Goal: Transaction & Acquisition: Purchase product/service

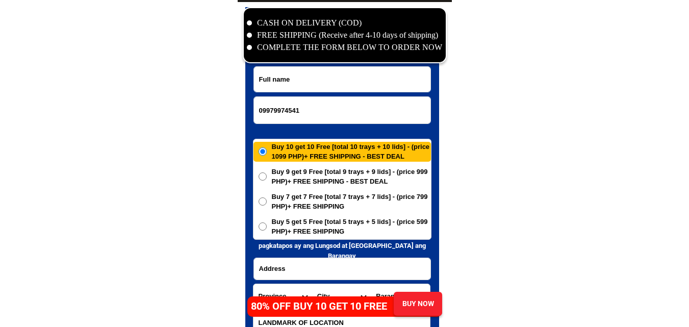
type input "09979974541"
drag, startPoint x: 91, startPoint y: 119, endPoint x: 60, endPoint y: 14, distance: 110.1
click at [313, 79] on input "Input full_name" at bounding box center [342, 79] width 177 height 25
paste input "Sarah Barrameda"
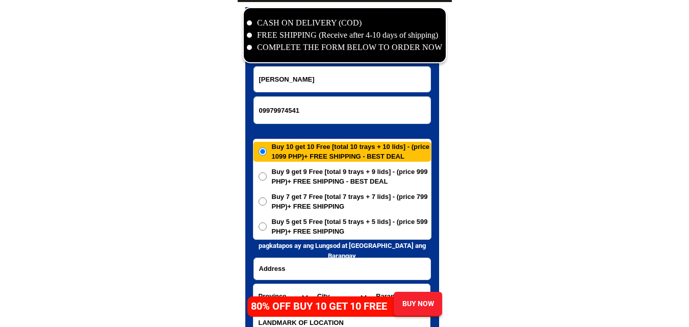
type input "Sarah Barrameda"
drag, startPoint x: 144, startPoint y: 127, endPoint x: 106, endPoint y: 6, distance: 127.0
click at [301, 259] on input "Input address" at bounding box center [342, 268] width 177 height 21
paste input "Brgy, Malatap LABO CAMARINES NORTE,"
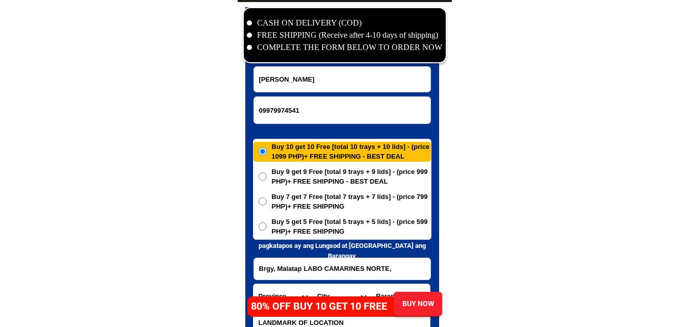
scroll to position [4980, 0]
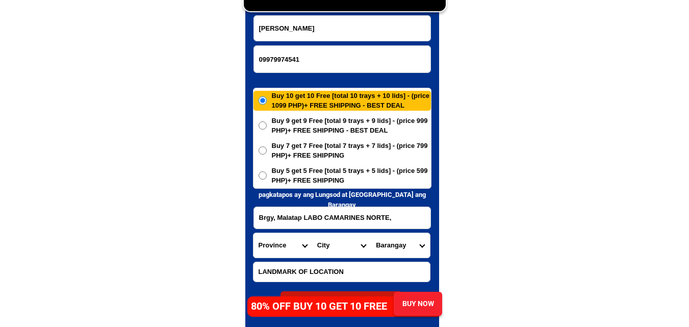
type input "Brgy, Malatap LABO CAMARINES NORTE,"
click at [285, 243] on select "Province [GEOGRAPHIC_DATA] [GEOGRAPHIC_DATA] [GEOGRAPHIC_DATA] [GEOGRAPHIC_DATA…" at bounding box center [283, 245] width 59 height 24
select select "63_615"
click at [254, 233] on select "Province [GEOGRAPHIC_DATA] [GEOGRAPHIC_DATA] [GEOGRAPHIC_DATA] [GEOGRAPHIC_DATA…" at bounding box center [283, 245] width 59 height 24
click at [333, 242] on select "City Basud Camarines-norte-mercedes Camarines-norte-san-vicente Camarines-norte…" at bounding box center [341, 245] width 59 height 24
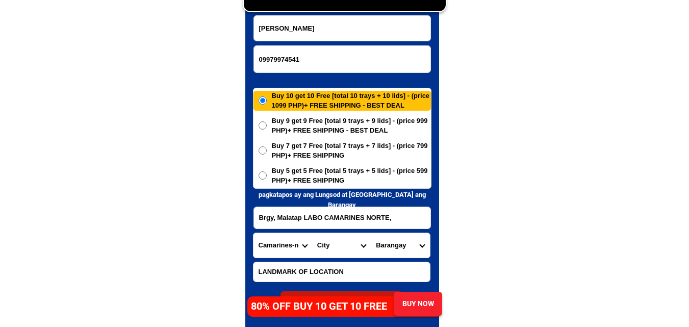
select select "63_6154677"
click at [312, 233] on select "City Basud Camarines-norte-mercedes Camarines-norte-san-vicente Camarines-norte…" at bounding box center [341, 245] width 59 height 24
click at [406, 241] on select "Barangay Anahaw (pob.) Anameam Awitan Baay Bagacay Bagong silang i Bagong silan…" at bounding box center [400, 245] width 59 height 24
select select "63_61546772599"
click at [371, 233] on select "Barangay Anahaw (pob.) Anameam Awitan Baay Bagacay Bagong silang i Bagong silan…" at bounding box center [400, 245] width 59 height 24
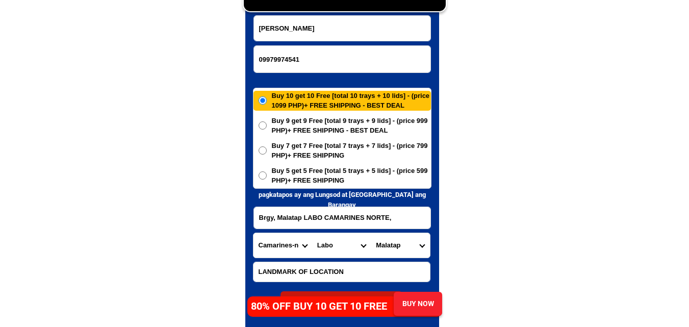
click at [340, 180] on span "Buy 5 get 5 Free [total 5 trays + 5 lids] - (price 599 PHP)+ FREE SHIPPING" at bounding box center [351, 176] width 159 height 20
click at [267, 180] on input "Buy 5 get 5 Free [total 5 trays + 5 lids] - (price 599 PHP)+ FREE SHIPPING" at bounding box center [263, 175] width 8 height 8
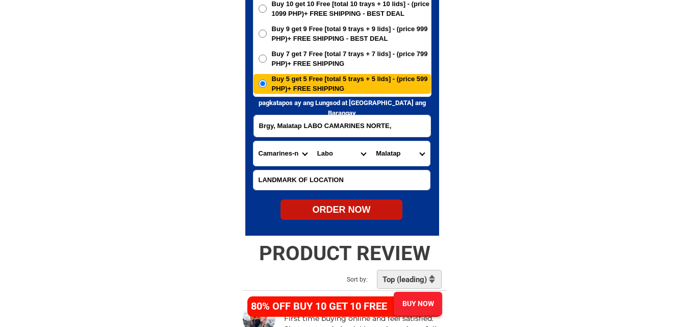
scroll to position [5082, 0]
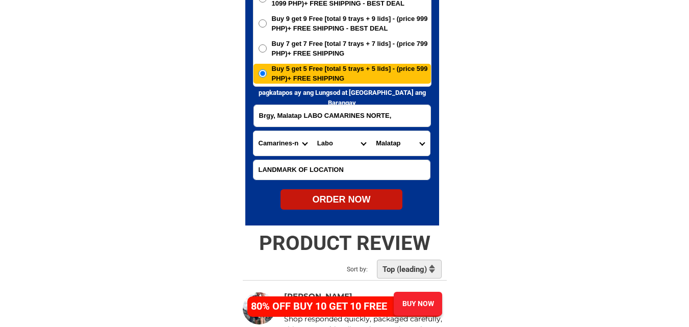
click at [343, 208] on div "ORDER NOW" at bounding box center [342, 199] width 122 height 20
radio input "true"
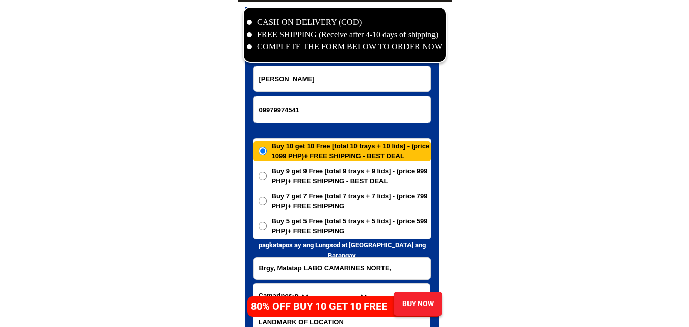
scroll to position [4929, 0]
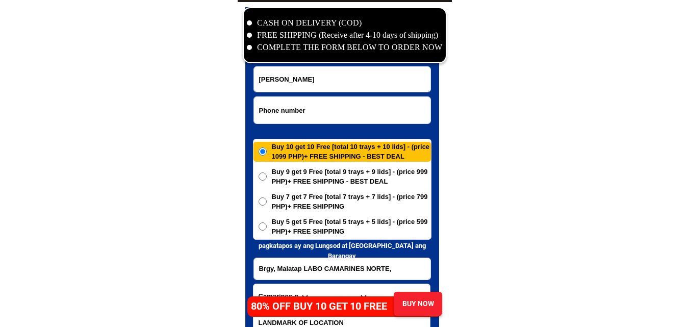
drag, startPoint x: 296, startPoint y: 108, endPoint x: 261, endPoint y: 109, distance: 35.7
click at [296, 108] on input "Input phone_number" at bounding box center [342, 110] width 177 height 27
paste input "09957625110"
type input "09957625110"
drag, startPoint x: 123, startPoint y: 144, endPoint x: 121, endPoint y: 131, distance: 14.0
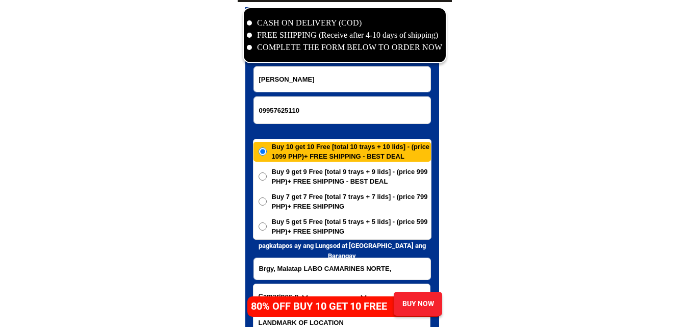
drag, startPoint x: 292, startPoint y: 264, endPoint x: 278, endPoint y: 259, distance: 15.3
click at [292, 265] on input "Input address" at bounding box center [342, 268] width 177 height 21
paste input "Florencia Samorano Purok 5 sinsin Poblacion Vieja Batuan Bohol"
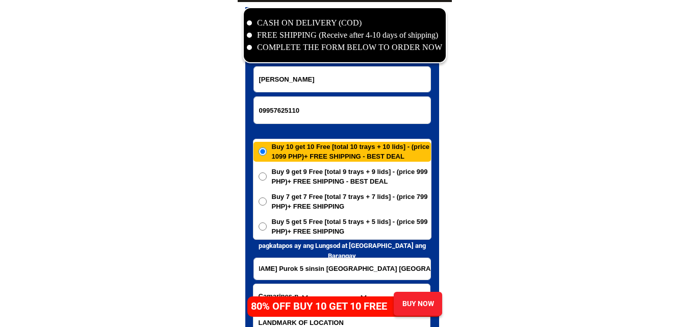
type input "Florencia Samorano Purok 5 sinsin Poblacion Vieja Batuan Bohol"
drag, startPoint x: 153, startPoint y: 234, endPoint x: 126, endPoint y: 128, distance: 108.9
click at [325, 83] on input "Input full_name" at bounding box center [342, 79] width 177 height 25
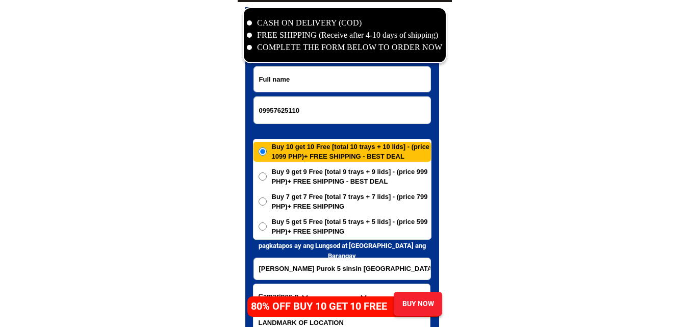
paste input "Flor Samorano"
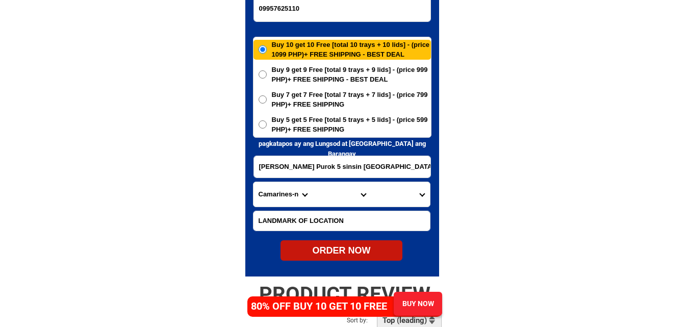
type input "Flor Samorano"
click at [276, 204] on select "Province [GEOGRAPHIC_DATA] [GEOGRAPHIC_DATA] [GEOGRAPHIC_DATA] [GEOGRAPHIC_DATA…" at bounding box center [283, 194] width 59 height 24
select select "63_137"
click at [254, 182] on select "Province [GEOGRAPHIC_DATA] [GEOGRAPHIC_DATA] [GEOGRAPHIC_DATA] [GEOGRAPHIC_DATA…" at bounding box center [283, 194] width 59 height 24
drag, startPoint x: 436, startPoint y: 183, endPoint x: 404, endPoint y: 169, distance: 34.5
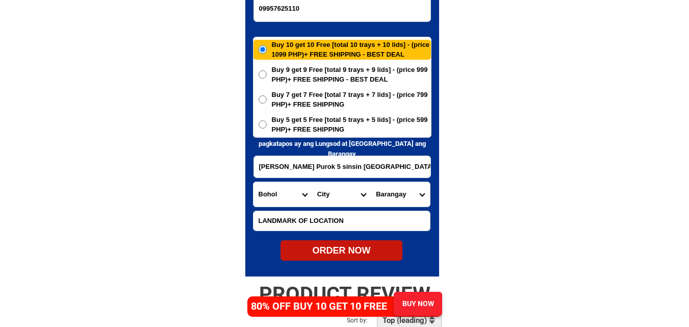
click at [436, 183] on div at bounding box center [342, 91] width 194 height 372
click at [397, 164] on input "Florencia Samorano Purok 5 sinsin Poblacion Vieja Batuan Bohol" at bounding box center [342, 166] width 177 height 21
click at [343, 197] on select "City Alburquerque Antequera Baclayon Balilihan Bien-unido Bilar Bohol-alicia Bo…" at bounding box center [341, 194] width 59 height 24
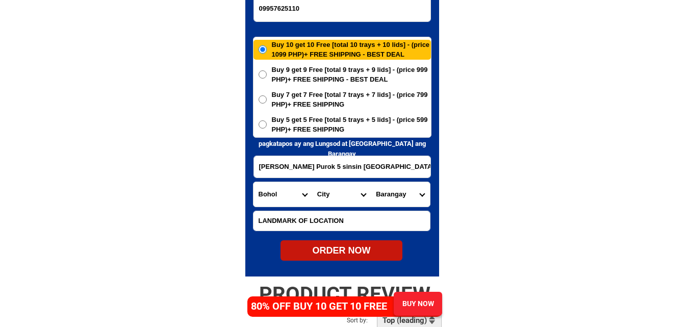
select select "63_137934"
click at [312, 182] on select "City Alburquerque Antequera Baclayon Balilihan Bien-unido Bilar Bohol-alicia Bo…" at bounding box center [341, 194] width 59 height 24
click at [393, 192] on select "Barangay Aloja Behind the clouds Behind the clouds (san jose) Cabacnitan Cambac…" at bounding box center [400, 194] width 59 height 24
select select "63_1379343880"
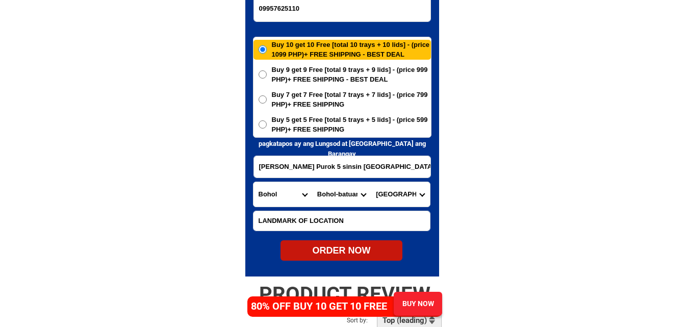
click at [371, 182] on select "Barangay Aloja Behind the clouds Behind the clouds (san jose) Cabacnitan Cambac…" at bounding box center [400, 194] width 59 height 24
click at [322, 118] on span "Buy 5 get 5 Free [total 5 trays + 5 lids] - (price 599 PHP)+ FREE SHIPPING" at bounding box center [351, 125] width 159 height 20
click at [267, 120] on input "Buy 5 get 5 Free [total 5 trays + 5 lids] - (price 599 PHP)+ FREE SHIPPING" at bounding box center [263, 124] width 8 height 8
radio input "true"
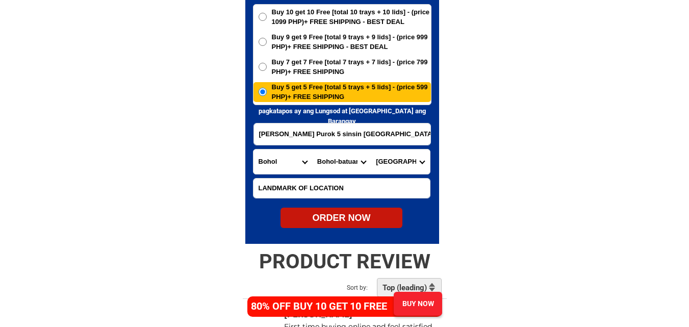
scroll to position [5082, 0]
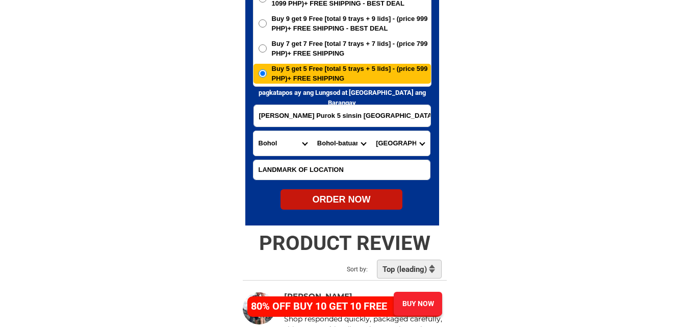
click at [343, 208] on div "ORDER NOW" at bounding box center [342, 199] width 122 height 20
type input "Florencia Samorano Purok 5 sinsin Poblacion Vieja Batuan Bohol"
radio input "true"
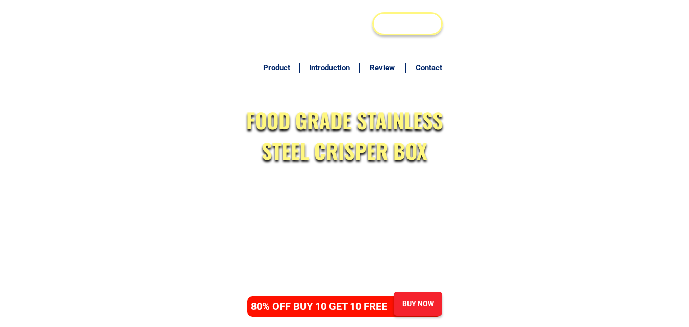
scroll to position [4980, 0]
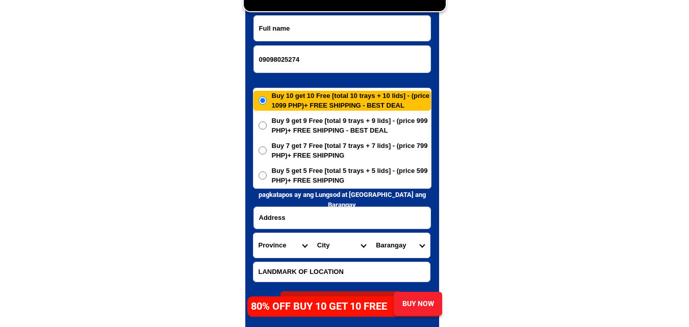
type input "09098025274"
drag, startPoint x: 113, startPoint y: 118, endPoint x: 98, endPoint y: 10, distance: 109.7
click at [310, 27] on input "Input full_name" at bounding box center [342, 28] width 177 height 25
paste input "[PERSON_NAME] Lulu"
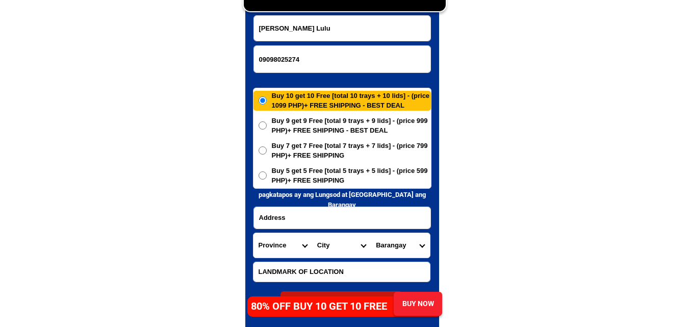
type input "[PERSON_NAME] Lulu"
click at [335, 213] on input "Input address" at bounding box center [342, 217] width 177 height 21
paste input "Address Poblacion Kulaman Senator [PERSON_NAME] near 7R coffe shop"
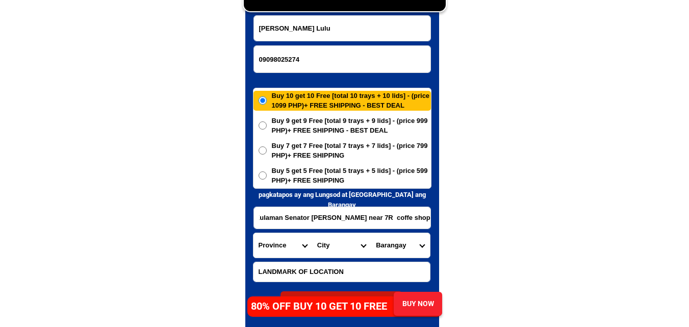
type input "Address Poblacion Kulaman Senator [PERSON_NAME] near 7R coffe shop"
click at [305, 171] on span "Buy 5 get 5 Free [total 5 trays + 5 lids] - (price 599 PHP)+ FREE SHIPPING" at bounding box center [351, 176] width 159 height 20
click at [267, 171] on input "Buy 5 get 5 Free [total 5 trays + 5 lids] - (price 599 PHP)+ FREE SHIPPING" at bounding box center [263, 175] width 8 height 8
radio input "true"
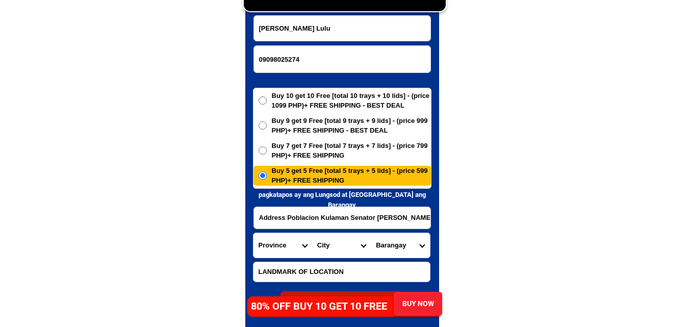
click at [392, 215] on input "Address Poblacion Kulaman Senator [PERSON_NAME] near 7R coffe shop" at bounding box center [342, 217] width 177 height 21
click at [259, 240] on select "Province [GEOGRAPHIC_DATA] [GEOGRAPHIC_DATA] [GEOGRAPHIC_DATA] [GEOGRAPHIC_DATA…" at bounding box center [283, 245] width 59 height 24
select select "63_189"
click at [254, 233] on select "Province [GEOGRAPHIC_DATA] [GEOGRAPHIC_DATA] [GEOGRAPHIC_DATA] [GEOGRAPHIC_DATA…" at bounding box center [283, 245] width 59 height 24
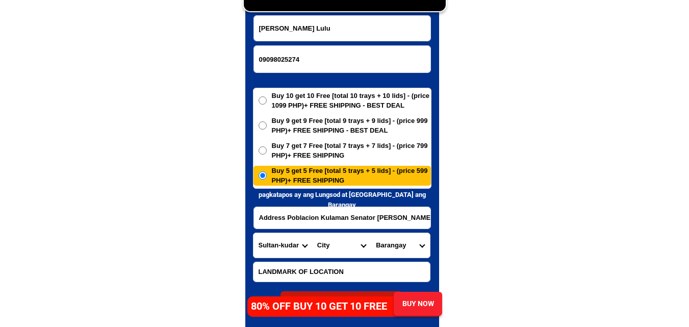
click at [334, 243] on select "City Bagumbayan Columbio Isulan Kalamansig Lambayong Lebak Lutayan Palimbang Pr…" at bounding box center [341, 245] width 59 height 24
click at [312, 233] on select "City Bagumbayan Columbio Isulan Kalamansig Lambayong Lebak Lutayan Palimbang Pr…" at bounding box center [341, 245] width 59 height 24
click at [351, 246] on select "City Bagumbayan Columbio Isulan Kalamansig Lambayong Lebak Lutayan Palimbang Pr…" at bounding box center [341, 245] width 59 height 24
drag, startPoint x: 489, startPoint y: 179, endPoint x: 456, endPoint y: 199, distance: 38.7
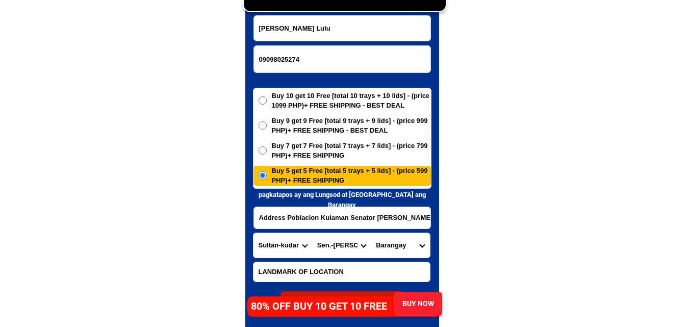
click at [350, 247] on select "City Bagumbayan Columbio Isulan Kalamansig Lambayong Lebak Lutayan Palimbang Pr…" at bounding box center [341, 245] width 59 height 24
click at [312, 233] on select "City Bagumbayan Columbio Isulan Kalamansig Lambayong Lebak Lutayan Palimbang Pr…" at bounding box center [341, 245] width 59 height 24
click at [332, 241] on select "City Bagumbayan Columbio Isulan Kalamansig Lambayong Lebak Lutayan Palimbang Pr…" at bounding box center [341, 245] width 59 height 24
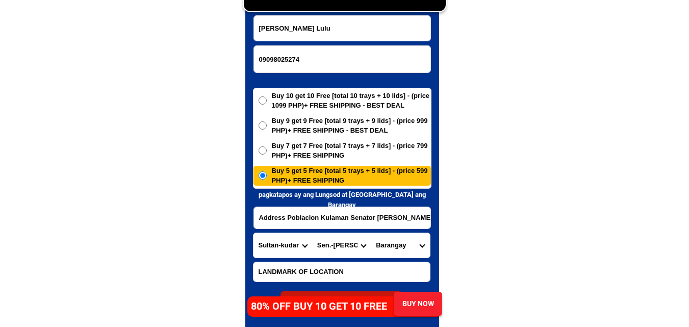
click at [331, 241] on select "City Bagumbayan Columbio Isulan Kalamansig Lambayong Lebak Lutayan Palimbang Pr…" at bounding box center [341, 245] width 59 height 24
click at [319, 243] on select "City Bagumbayan Columbio Isulan Kalamansig Lambayong Lebak Lutayan Palimbang Pr…" at bounding box center [341, 245] width 59 height 24
select select "63_1896250"
click at [312, 233] on select "City Bagumbayan Columbio Isulan Kalamansig Lambayong Lebak Lutayan Palimbang Pr…" at bounding box center [341, 245] width 59 height 24
click at [382, 218] on input "Address Poblacion Kulaman Senator [PERSON_NAME] near 7R coffe shop" at bounding box center [342, 217] width 177 height 21
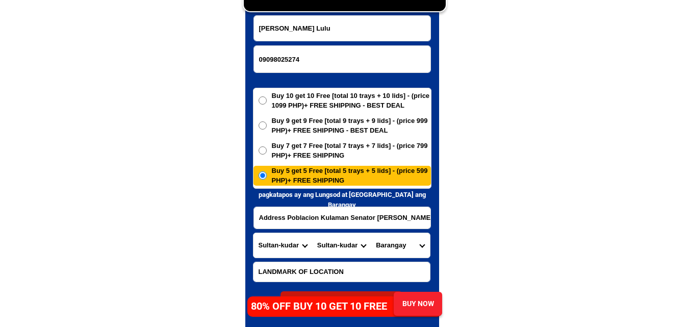
scroll to position [0, 81]
click at [414, 245] on select "Barangay Ala Daladap Dukay Guiamalia Ilian Kangkong Laguinding Magsaysay [GEOGR…" at bounding box center [400, 245] width 59 height 24
select select "63_18962504071"
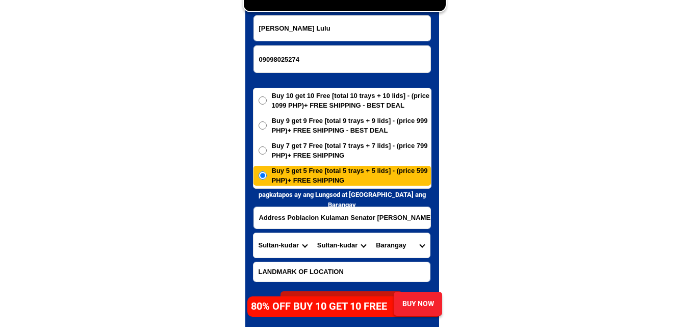
click at [371, 233] on select "Barangay Ala Daladap Dukay Guiamalia Ilian Kangkong Laguinding Magsaysay [GEOGR…" at bounding box center [400, 245] width 59 height 24
drag, startPoint x: 513, startPoint y: 184, endPoint x: 434, endPoint y: 212, distance: 83.9
click at [352, 244] on select "City Bagumbayan Columbio Isulan Kalamansig Lambayong Lebak Lutayan Palimbang Pr…" at bounding box center [341, 245] width 59 height 24
click at [350, 244] on select "City Bagumbayan Columbio Isulan Kalamansig Lambayong Lebak Lutayan Palimbang Pr…" at bounding box center [341, 245] width 59 height 24
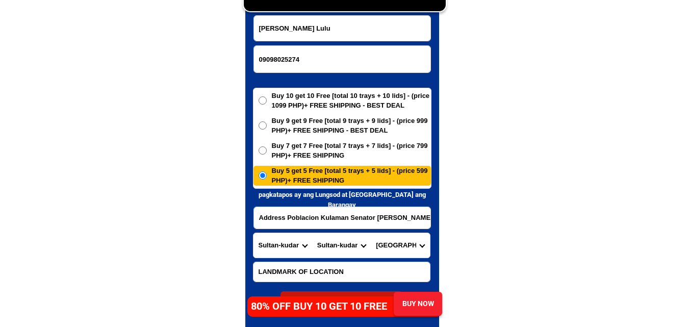
click at [350, 244] on select "City Bagumbayan Columbio Isulan Kalamansig Lambayong Lebak Lutayan Palimbang Pr…" at bounding box center [341, 245] width 59 height 24
click at [368, 218] on input "Address Poblacion Kulaman Senator [PERSON_NAME] near 7R coffe shop" at bounding box center [342, 217] width 177 height 21
click at [339, 252] on select "City Bagumbayan Columbio Isulan Kalamansig Lambayong Lebak Lutayan Palimbang Pr…" at bounding box center [341, 245] width 59 height 24
select select "63_1892168"
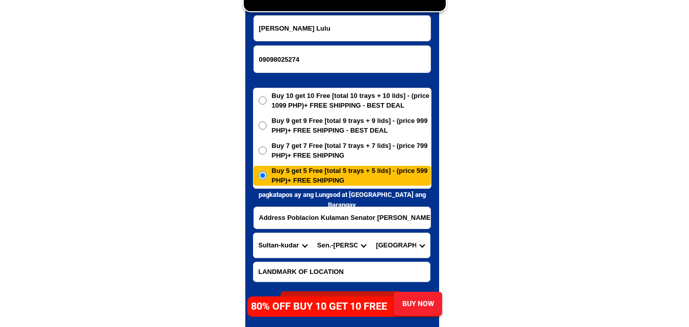
click at [312, 233] on select "City Bagumbayan Columbio Isulan Kalamansig Lambayong Lebak Lutayan Palimbang Pr…" at bounding box center [341, 245] width 59 height 24
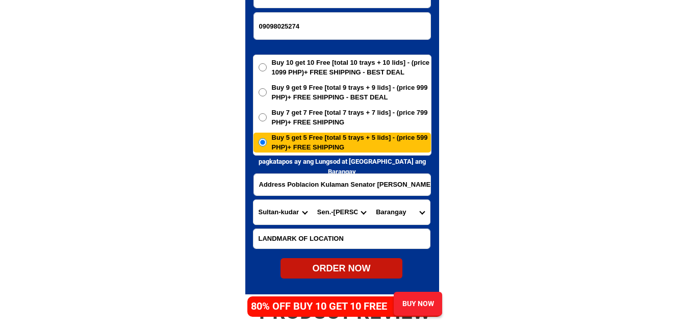
scroll to position [5031, 0]
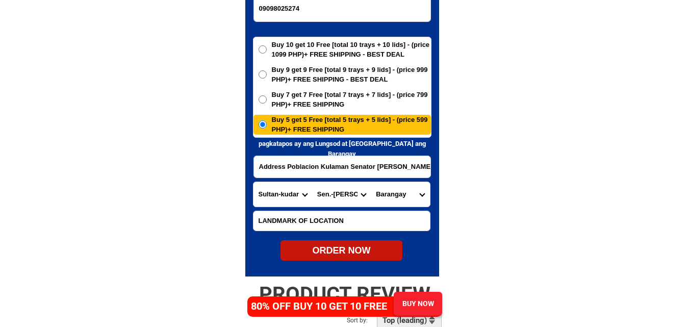
click at [397, 194] on select "Barangay Banali Basag Buenaflores Bugso Buklod Gapok Kadi Kapatagan Kiadsam Kud…" at bounding box center [400, 194] width 59 height 24
drag, startPoint x: 553, startPoint y: 129, endPoint x: 434, endPoint y: 7, distance: 170.7
click at [395, 194] on select "Barangay Banali Basag Buenaflores Bugso Buklod Gapok Kadi Kapatagan Kiadsam Kud…" at bounding box center [400, 194] width 59 height 24
select select "63_18921689614"
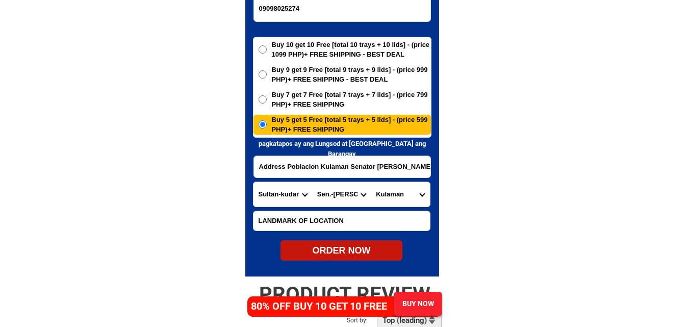
click at [371, 182] on select "Barangay Banali Basag Buenaflores Bugso Buklod Gapok Kadi Kapatagan Kiadsam Kud…" at bounding box center [400, 194] width 59 height 24
click at [364, 258] on div "ORDER NOW" at bounding box center [342, 250] width 122 height 20
type input "09098025274"
radio input "true"
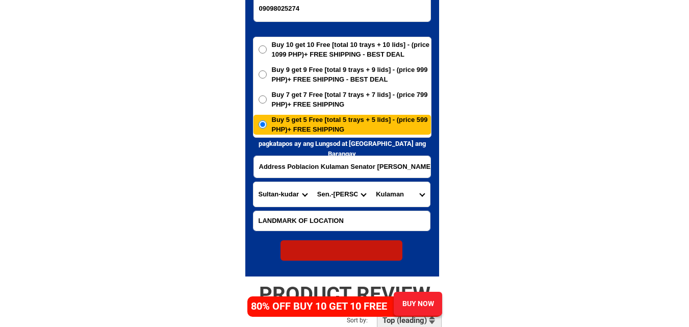
radio input "true"
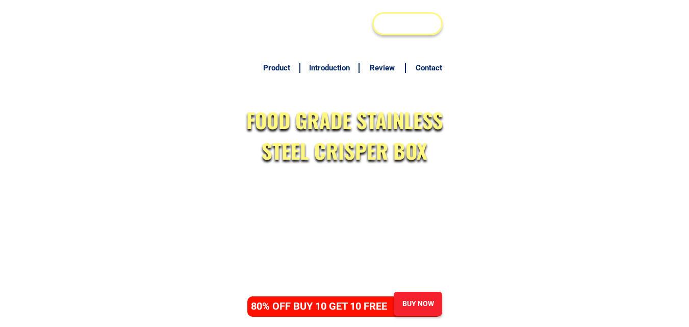
scroll to position [4929, 0]
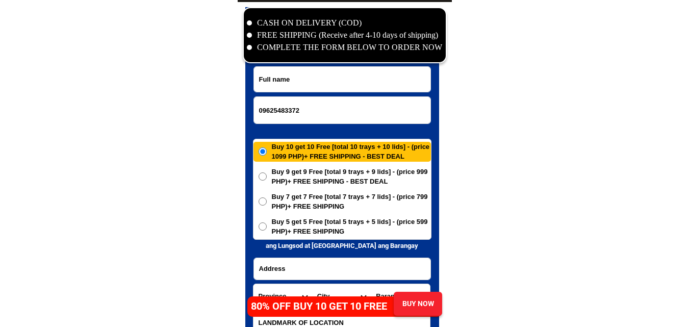
type input "09625483372"
drag, startPoint x: 277, startPoint y: 78, endPoint x: 265, endPoint y: 77, distance: 12.3
click at [277, 78] on input "Input full_name" at bounding box center [342, 79] width 177 height 25
paste input "Clara Caberoy"
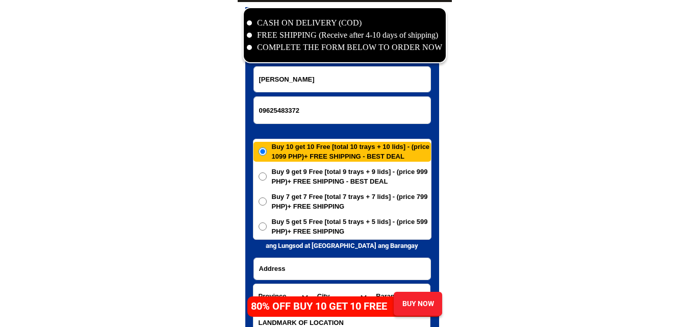
type input "Clara Caberoy"
drag, startPoint x: 137, startPoint y: 141, endPoint x: 119, endPoint y: 68, distance: 75.7
drag, startPoint x: 297, startPoint y: 264, endPoint x: 302, endPoint y: 246, distance: 18.9
click at [297, 264] on input "Input address" at bounding box center [342, 268] width 177 height 21
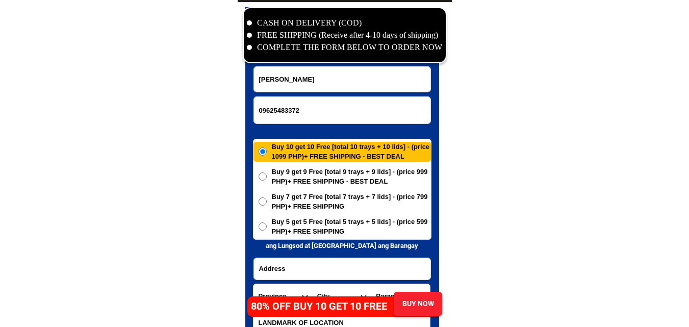
paste input "17 Sta. Maria St. Eroreco Bacolod City"
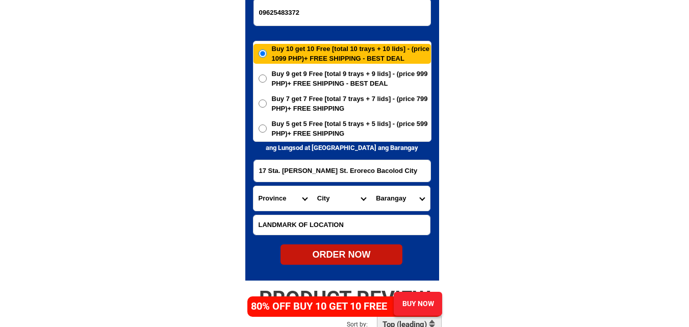
scroll to position [5031, 0]
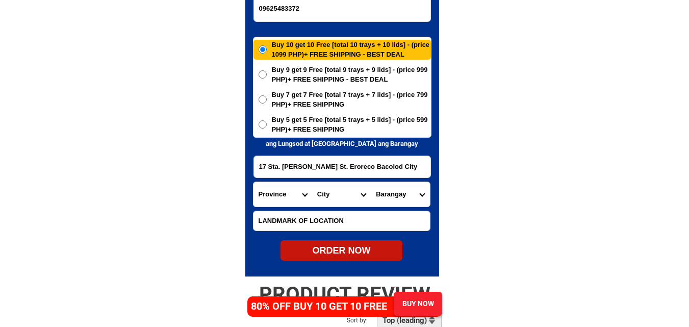
type input "17 Sta. Maria St. Eroreco Bacolod City"
click at [274, 196] on select "Province [GEOGRAPHIC_DATA] [GEOGRAPHIC_DATA] [GEOGRAPHIC_DATA] [GEOGRAPHIC_DATA…" at bounding box center [283, 194] width 59 height 24
select select "63_396"
click at [254, 182] on select "Province [GEOGRAPHIC_DATA] [GEOGRAPHIC_DATA] [GEOGRAPHIC_DATA] [GEOGRAPHIC_DATA…" at bounding box center [283, 194] width 59 height 24
click at [331, 193] on select "City Bacolod-city Bago-city Binalbagan Cadiz-city Candoni Cauayan Enrique-b.-ma…" at bounding box center [341, 194] width 59 height 24
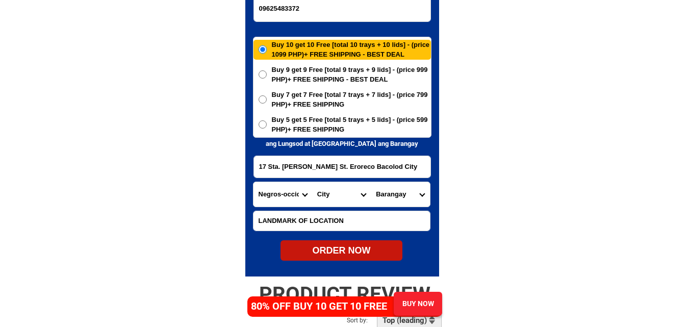
select select "63_3968348"
click at [312, 182] on select "City Bacolod-city Bago-city Binalbagan Cadiz-city Candoni Cauayan Enrique-b.-ma…" at bounding box center [341, 194] width 59 height 24
click at [400, 192] on select "Barangay Alangilan Alijis Banago Barangay 1 (pob.) Barangay 10 (pob.) Barangay …" at bounding box center [400, 194] width 59 height 24
drag, startPoint x: 509, startPoint y: 146, endPoint x: 445, endPoint y: 157, distance: 65.2
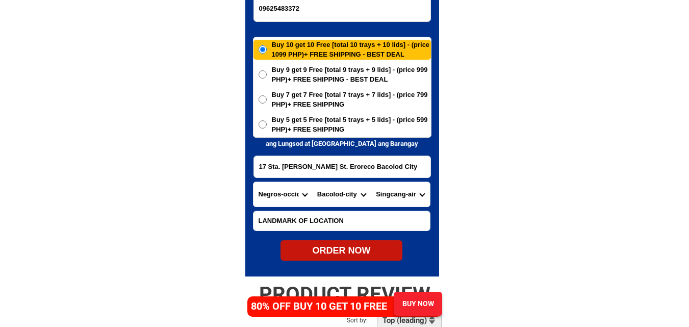
click at [403, 165] on input "17 Sta. Maria St. Eroreco Bacolod City" at bounding box center [342, 166] width 177 height 21
click at [396, 199] on select "Barangay Alangilan Alijis Banago Barangay 1 (pob.) Barangay 10 (pob.) Barangay …" at bounding box center [400, 194] width 59 height 24
select select "63_396834865046"
click at [371, 182] on select "Barangay Alangilan Alijis Banago Barangay 1 (pob.) Barangay 10 (pob.) Barangay …" at bounding box center [400, 194] width 59 height 24
click at [305, 122] on span "Buy 5 get 5 Free [total 5 trays + 5 lids] - (price 599 PHP)+ FREE SHIPPING" at bounding box center [351, 125] width 159 height 20
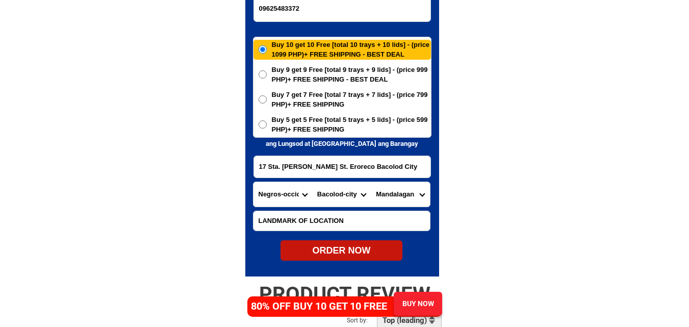
click at [267, 122] on input "Buy 5 get 5 Free [total 5 trays + 5 lids] - (price 599 PHP)+ FREE SHIPPING" at bounding box center [263, 124] width 8 height 8
radio input "true"
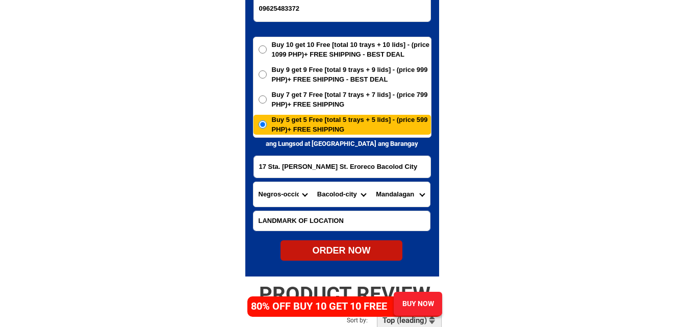
scroll to position [5082, 0]
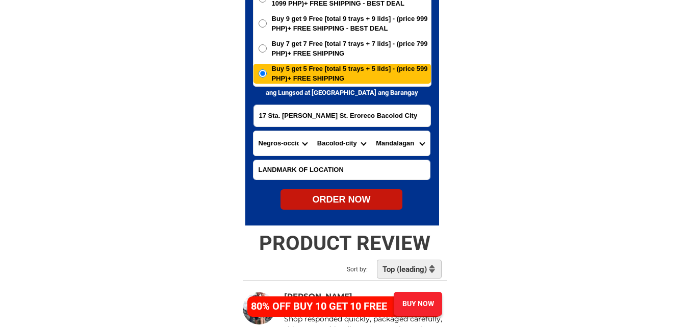
click at [331, 191] on div "ORDER NOW" at bounding box center [342, 199] width 122 height 20
type input "17 Sta. Maria St. Eroreco Bacolod City"
radio input "true"
click at [330, 213] on div at bounding box center [342, 40] width 194 height 372
radio input "true"
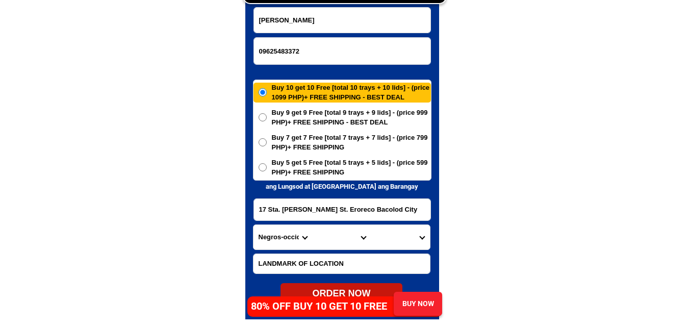
scroll to position [4980, 0]
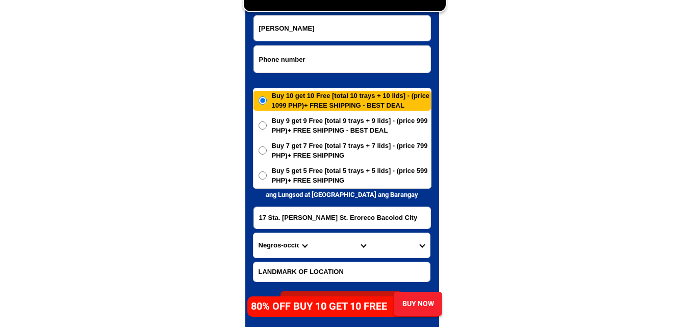
paste input "09701443908"
drag, startPoint x: 311, startPoint y: 57, endPoint x: 196, endPoint y: 94, distance: 120.2
click at [311, 57] on input "Input phone_number" at bounding box center [342, 59] width 177 height 27
type input "09701443908"
drag, startPoint x: 145, startPoint y: 109, endPoint x: 121, endPoint y: 14, distance: 97.8
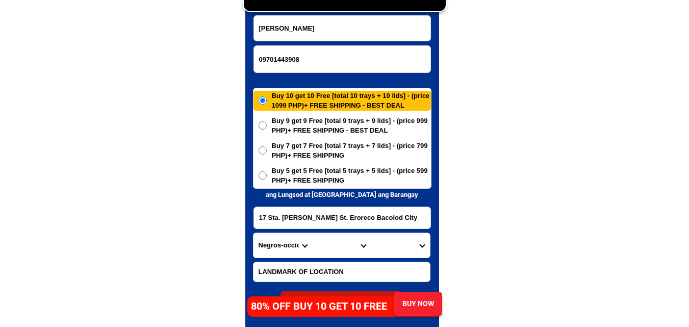
drag, startPoint x: 289, startPoint y: 23, endPoint x: 260, endPoint y: 33, distance: 30.7
click at [289, 23] on input "Input full_name" at bounding box center [342, 28] width 177 height 25
paste input "Isabelita Pabriga"
type input "Isabelita Pabriga"
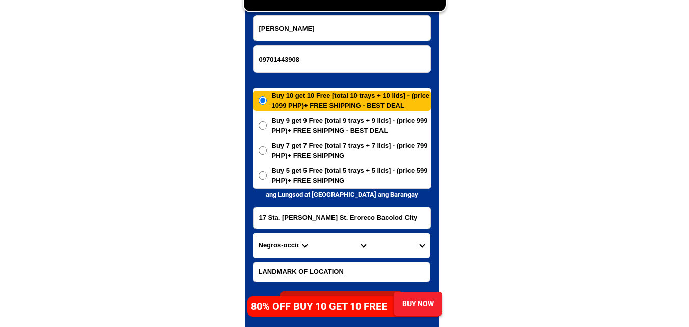
drag, startPoint x: 132, startPoint y: 93, endPoint x: 123, endPoint y: 74, distance: 21.0
click at [343, 222] on input "Input address" at bounding box center [342, 217] width 177 height 21
paste input "Isabelita Pabriga Blb 19 lot 8 Purok Imelda Brgy dela p az Antipolo city sa bab…"
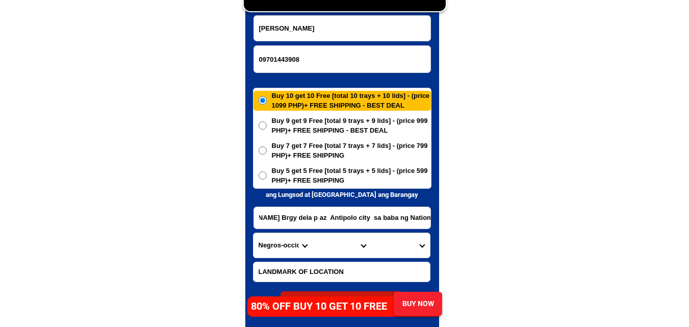
type input "Isabelita Pabriga Blb 19 lot 8 Purok Imelda Brgy dela p az Antipolo city sa bab…"
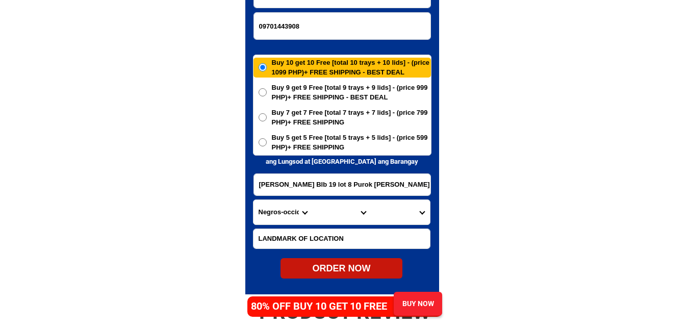
scroll to position [5031, 0]
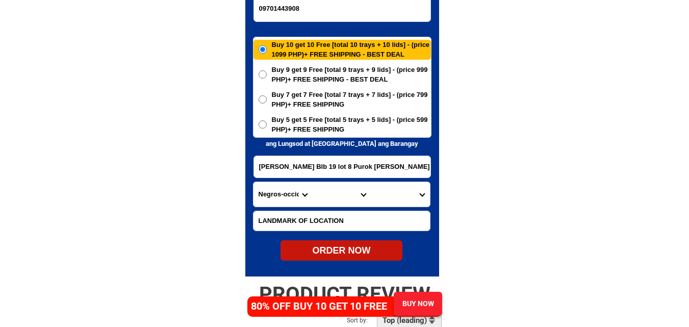
click at [354, 171] on input "Isabelita Pabriga Blb 19 lot 8 Purok Imelda Brgy dela p az Antipolo city sa bab…" at bounding box center [342, 166] width 177 height 21
click at [333, 171] on input "Isabelita Pabriga Blb 19 lot 8 Purok Imelda Brgy dela p az Antipolo city sa bab…" at bounding box center [342, 166] width 177 height 21
click at [254, 193] on select "Province [GEOGRAPHIC_DATA] [GEOGRAPHIC_DATA] [GEOGRAPHIC_DATA] [GEOGRAPHIC_DATA…" at bounding box center [283, 194] width 59 height 24
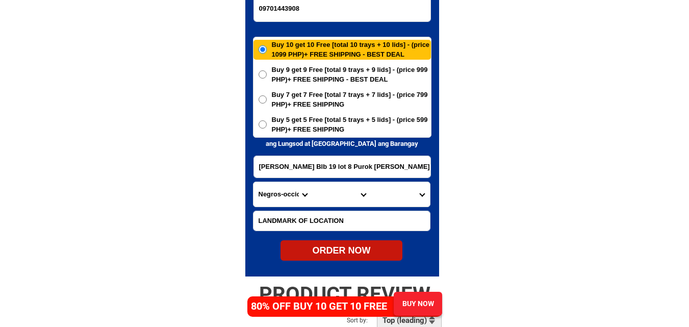
select select "63_993"
click at [254, 182] on select "Province [GEOGRAPHIC_DATA] [GEOGRAPHIC_DATA] [GEOGRAPHIC_DATA] [GEOGRAPHIC_DATA…" at bounding box center [283, 194] width 59 height 24
click at [325, 198] on select "City Angono Antipolo-city Binangonan Cainta Cardona Jala-jala Pililla Rizal-bar…" at bounding box center [341, 194] width 59 height 24
select select "63_993568"
click at [312, 182] on select "City Angono Antipolo-city Binangonan Cainta Cardona Jala-jala Pililla Rizal-bar…" at bounding box center [341, 194] width 59 height 24
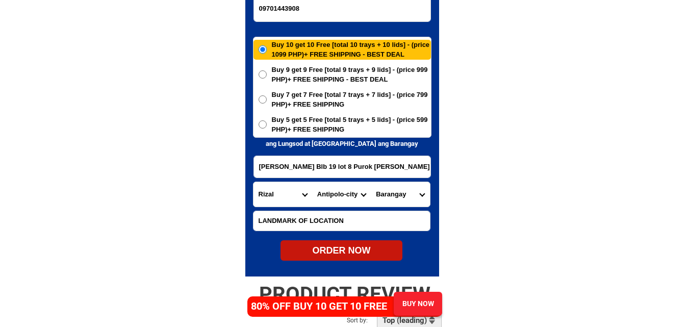
click at [415, 172] on input "Isabelita Pabriga Blb 19 lot 8 Purok Imelda Brgy dela p az Antipolo city sa bab…" at bounding box center [342, 166] width 177 height 21
click at [411, 196] on select "Barangay Bagong nayon Beverly hills Calawis Cupang Dalig Dela paz (pob.) Inaraw…" at bounding box center [400, 194] width 59 height 24
select select "63_9935689954"
click at [371, 182] on select "Barangay Bagong nayon Beverly hills Calawis Cupang Dalig Dela paz (pob.) Inaraw…" at bounding box center [400, 194] width 59 height 24
click at [347, 252] on div "ORDER NOW" at bounding box center [342, 251] width 122 height 14
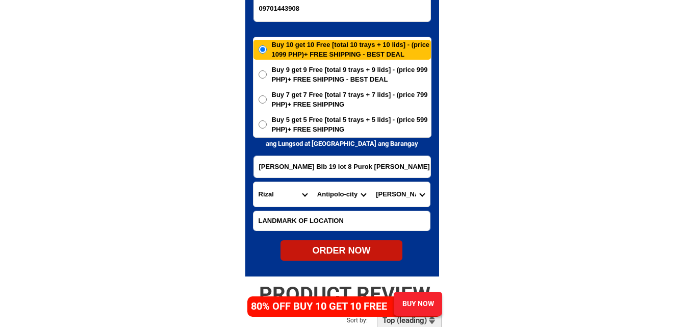
type input "Isabelita Pabriga Blb 19 lot 8 Purok Imelda Brgy dela p az Antipolo city sa bab…"
radio input "true"
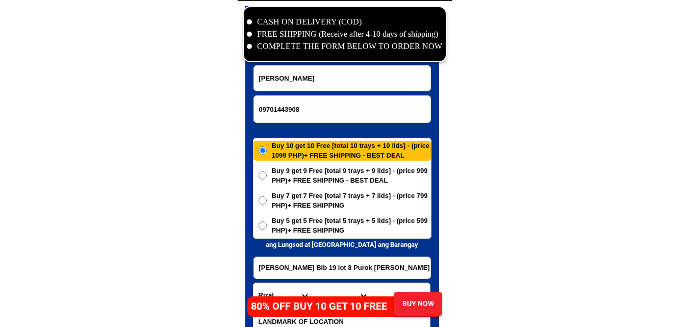
scroll to position [4929, 0]
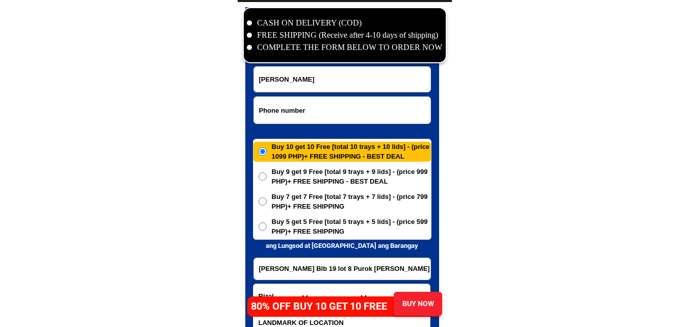
click at [306, 109] on input "Input phone_number" at bounding box center [342, 110] width 177 height 27
paste input "0931 094 6140"
click at [290, 109] on input "0931 094 6140" at bounding box center [342, 110] width 177 height 27
click at [288, 109] on input "0931 094 6140" at bounding box center [342, 110] width 177 height 27
click at [275, 112] on input "0931 0946140" at bounding box center [342, 110] width 177 height 27
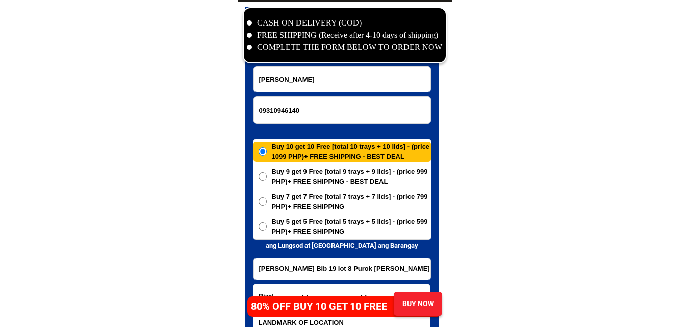
type input "09310946140"
drag, startPoint x: 137, startPoint y: 138, endPoint x: 99, endPoint y: 9, distance: 134.3
click at [293, 81] on input "Input full_name" at bounding box center [342, 79] width 177 height 25
paste input "Cazeldeta Payao"
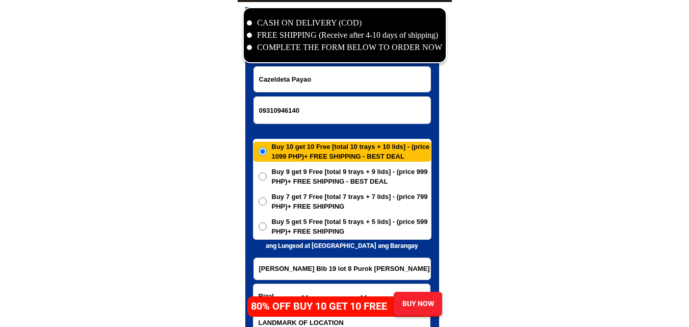
type input "Cazeldeta Payao"
drag, startPoint x: 131, startPoint y: 122, endPoint x: 85, endPoint y: 11, distance: 120.5
drag, startPoint x: 300, startPoint y: 270, endPoint x: 295, endPoint y: 267, distance: 5.9
click at [300, 270] on input "Input address" at bounding box center [342, 268] width 177 height 21
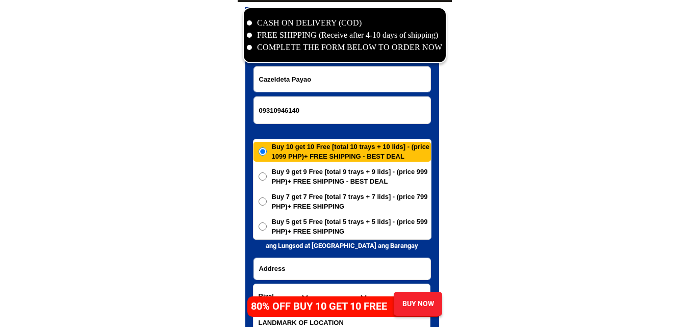
paste input "cazeldeta payao dulo maligaya nova quezon city"
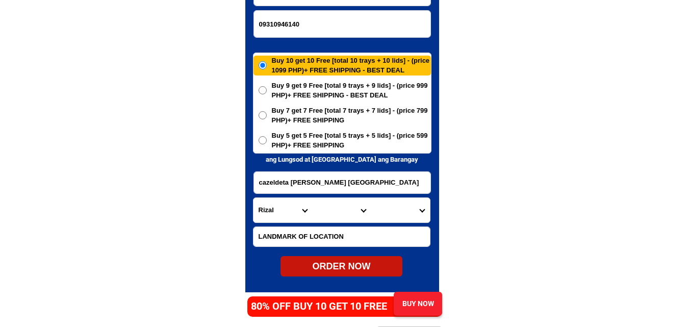
scroll to position [5031, 0]
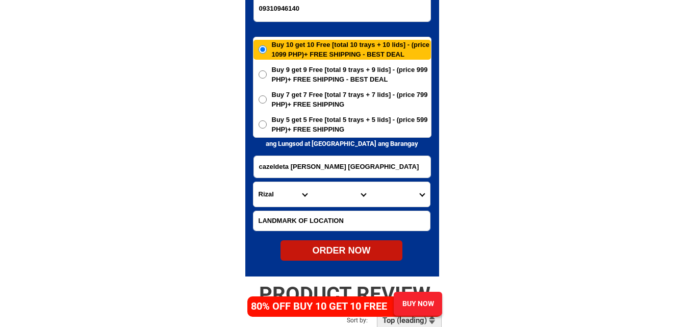
type input "cazeldeta payao dulo maligaya nova quezon city"
click at [271, 196] on select "Province [GEOGRAPHIC_DATA] [GEOGRAPHIC_DATA] [GEOGRAPHIC_DATA] [GEOGRAPHIC_DATA…" at bounding box center [283, 194] width 59 height 24
select select "63_219"
click at [254, 182] on select "Province [GEOGRAPHIC_DATA] [GEOGRAPHIC_DATA] [GEOGRAPHIC_DATA] [GEOGRAPHIC_DATA…" at bounding box center [283, 194] width 59 height 24
click at [340, 188] on select "City Binondo CALOOCAN Ermita Intramuros Las-pinas Makati Malabon-city Malate Ma…" at bounding box center [341, 194] width 59 height 24
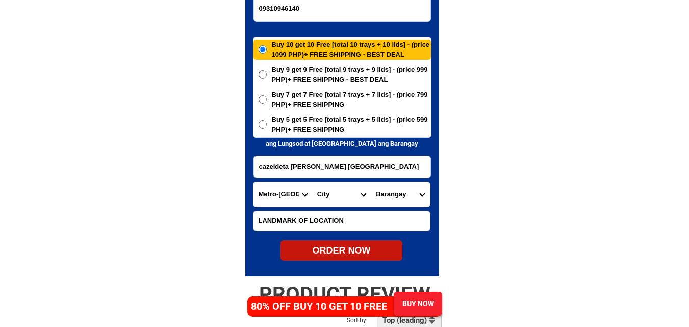
select select "63_2194070"
click at [312, 182] on select "City Binondo CALOOCAN Ermita Intramuros Las-pinas Makati Malabon-city Malate Ma…" at bounding box center [341, 194] width 59 height 24
click at [406, 195] on select "Barangay Alicia Amihan Apolonio samson Aurora Baesa Bagbag Bago bantay Bagong l…" at bounding box center [400, 194] width 59 height 24
drag, startPoint x: 523, startPoint y: 104, endPoint x: 513, endPoint y: 108, distance: 11.0
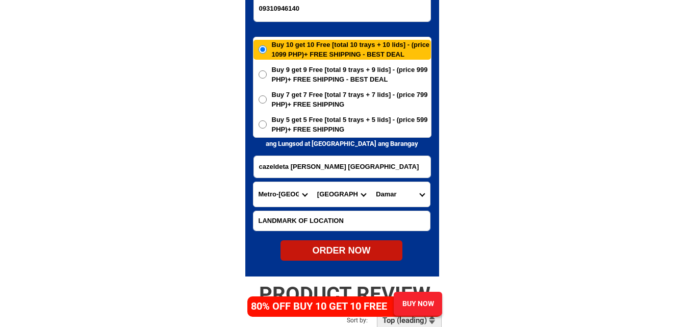
click at [385, 159] on input "cazeldeta payao dulo maligaya nova quezon city" at bounding box center [342, 166] width 177 height 21
click at [410, 194] on select "Barangay Alicia Amihan Apolonio samson Aurora Baesa Bagbag Bago bantay Bagong l…" at bounding box center [400, 194] width 59 height 24
click at [371, 182] on select "Barangay Alicia Amihan Apolonio samson Aurora Baesa Bagbag Bago bantay Bagong l…" at bounding box center [400, 194] width 59 height 24
drag, startPoint x: 485, startPoint y: 159, endPoint x: 390, endPoint y: 89, distance: 117.1
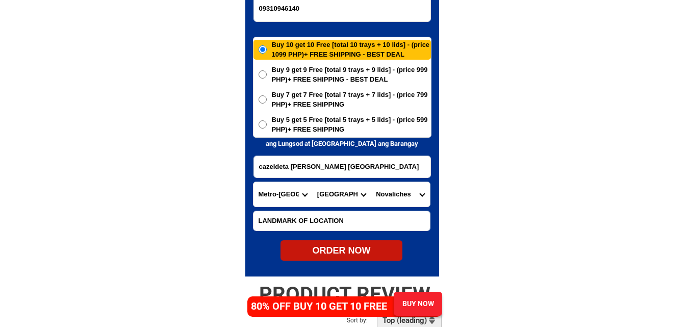
click at [411, 198] on select "Barangay Alicia Amihan Apolonio samson Aurora Baesa Bagbag Bago bantay Bagong l…" at bounding box center [400, 194] width 59 height 24
select select "63_21940709343"
click at [371, 182] on select "Barangay Alicia Amihan Apolonio samson Aurora Baesa Bagbag Bago bantay Bagong l…" at bounding box center [400, 194] width 59 height 24
click at [353, 127] on span "Buy 5 get 5 Free [total 5 trays + 5 lids] - (price 599 PHP)+ FREE SHIPPING" at bounding box center [351, 125] width 159 height 20
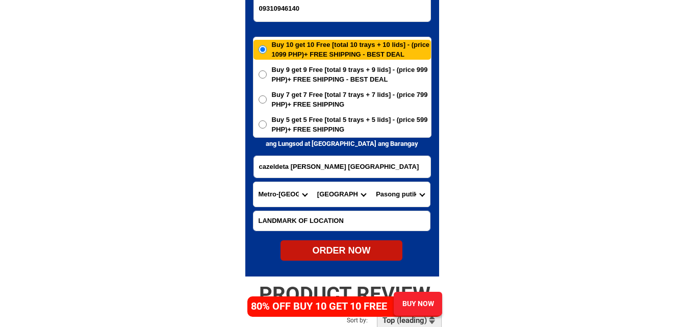
click at [267, 127] on input "Buy 5 get 5 Free [total 5 trays + 5 lids] - (price 599 PHP)+ FREE SHIPPING" at bounding box center [263, 124] width 8 height 8
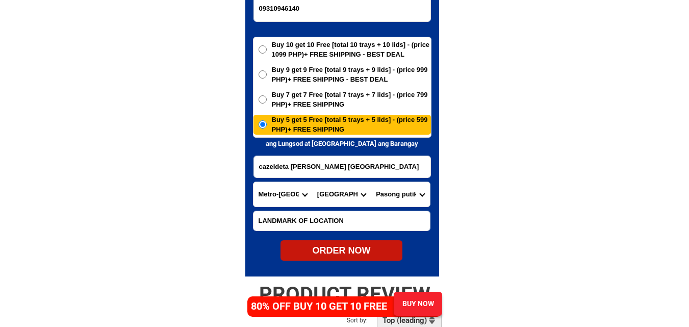
click at [346, 248] on div "ORDER NOW" at bounding box center [342, 251] width 122 height 14
radio input "true"
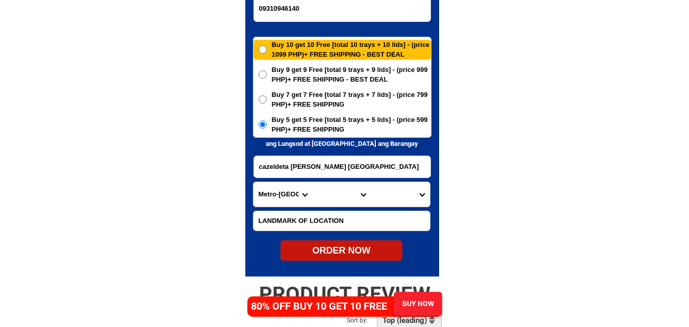
radio input "true"
